Goal: Use online tool/utility: Utilize a website feature to perform a specific function

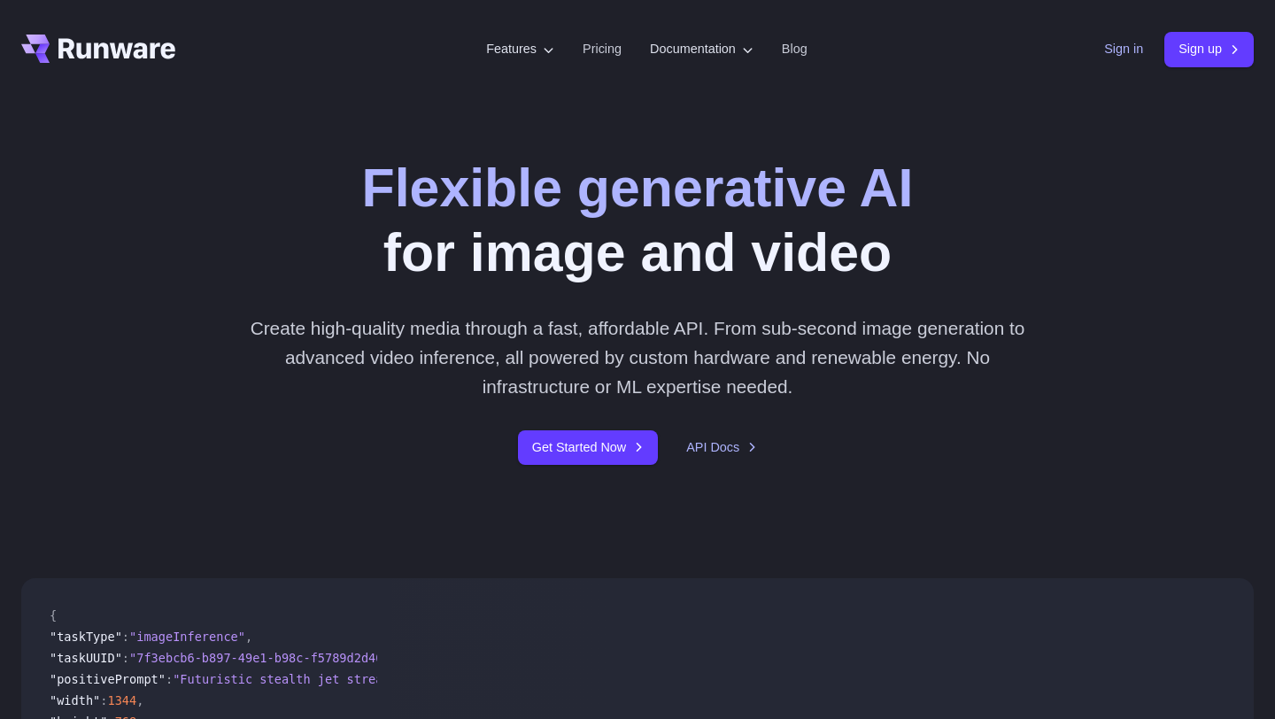
click at [1119, 57] on link "Sign in" at bounding box center [1123, 49] width 39 height 20
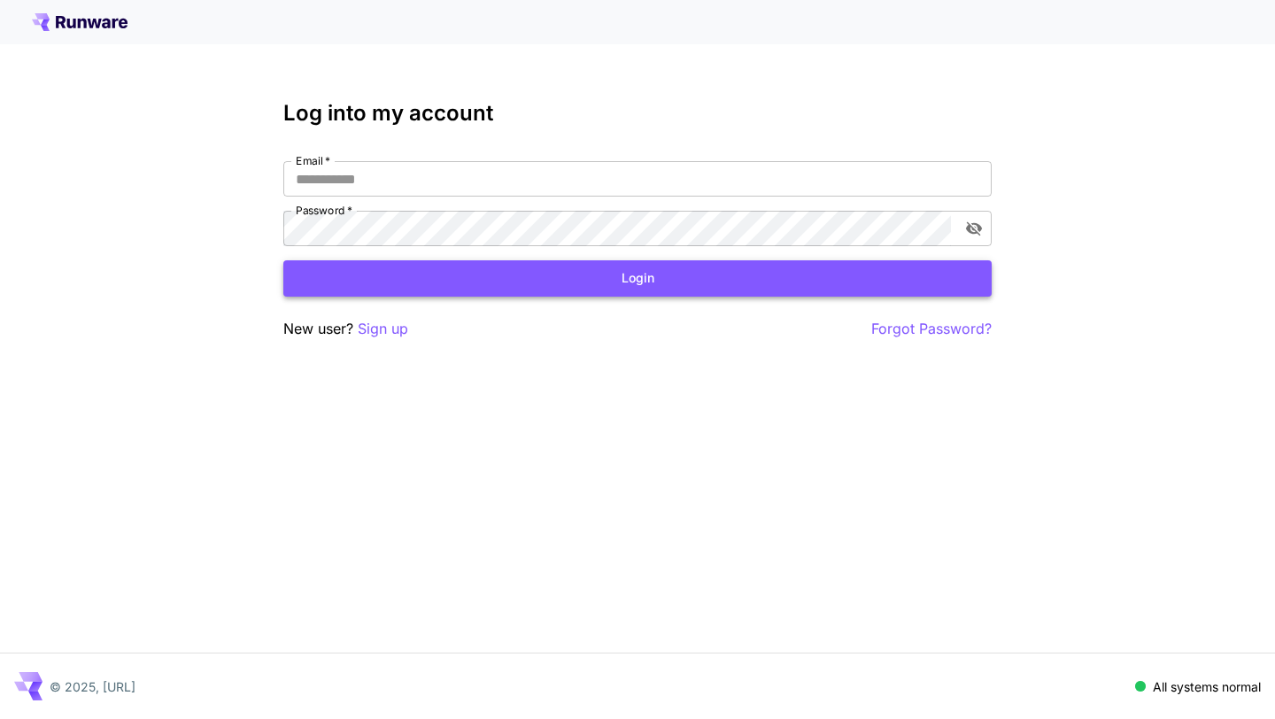
type input "**********"
click at [709, 272] on button "Login" at bounding box center [637, 278] width 708 height 36
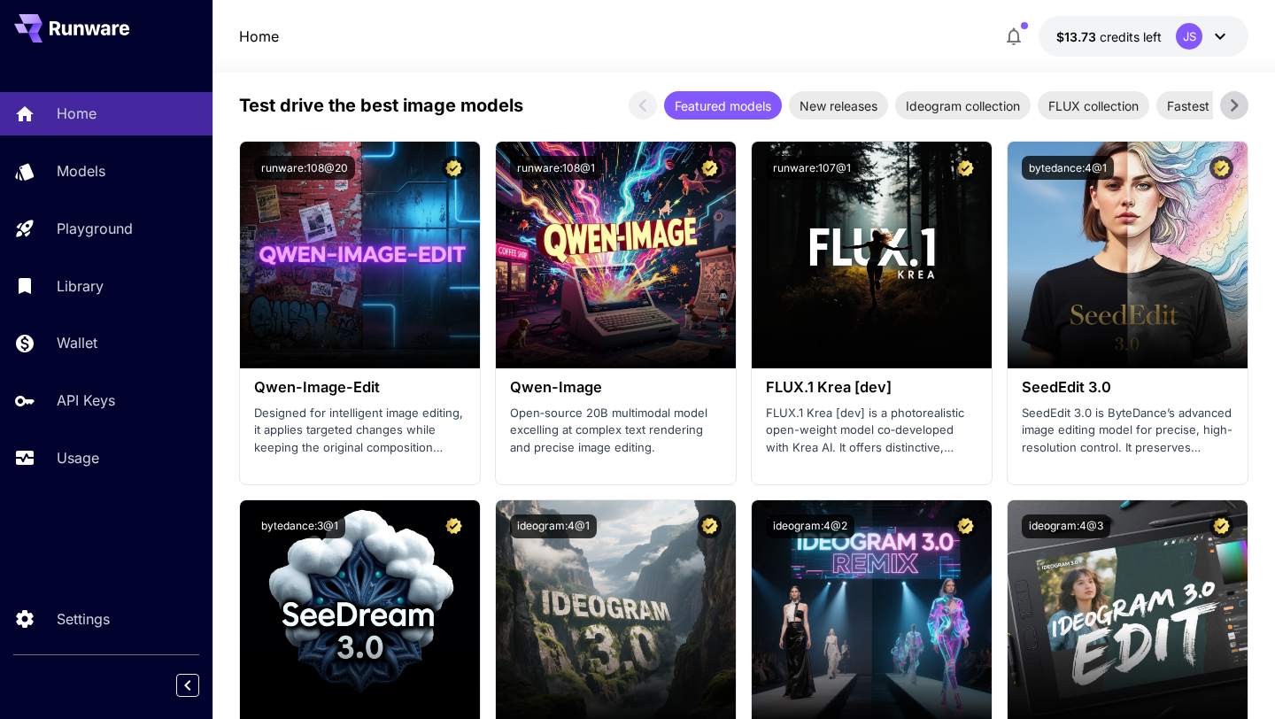
scroll to position [2190, 0]
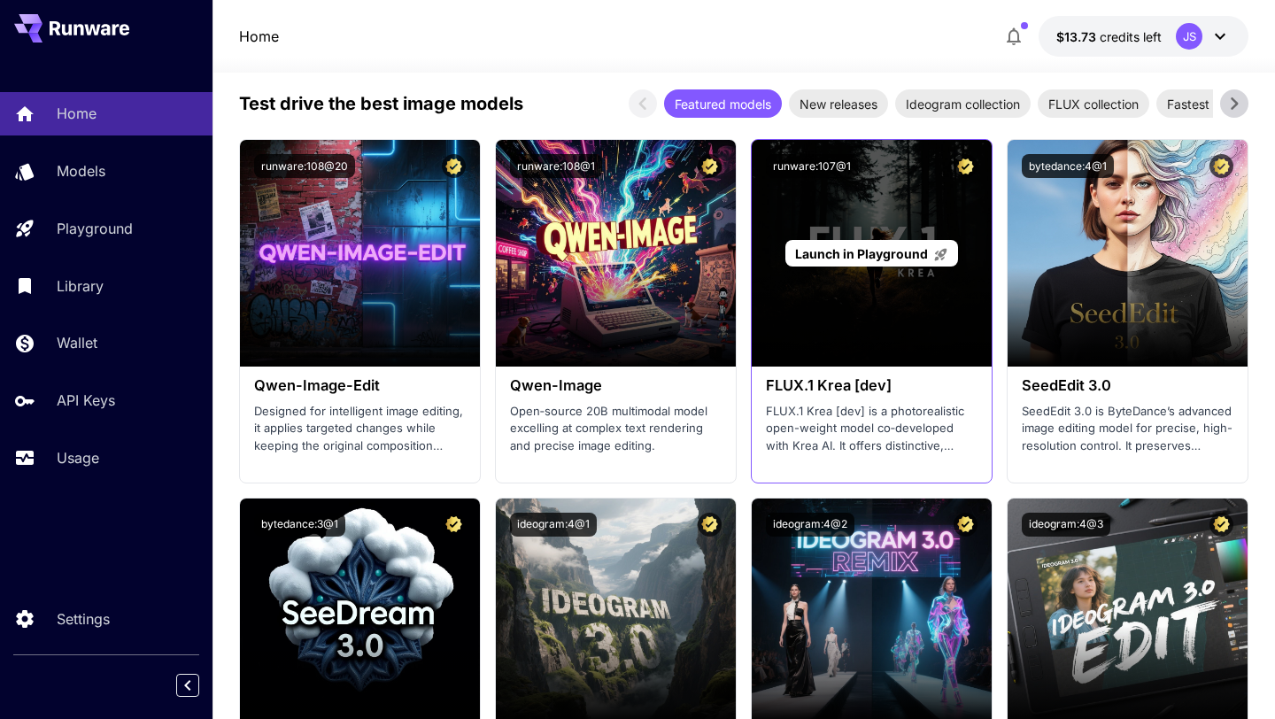
click at [944, 285] on div "Launch in Playground" at bounding box center [872, 253] width 240 height 227
click at [906, 244] on p "Launch in Playground" at bounding box center [871, 253] width 153 height 19
